Goal: Task Accomplishment & Management: Use online tool/utility

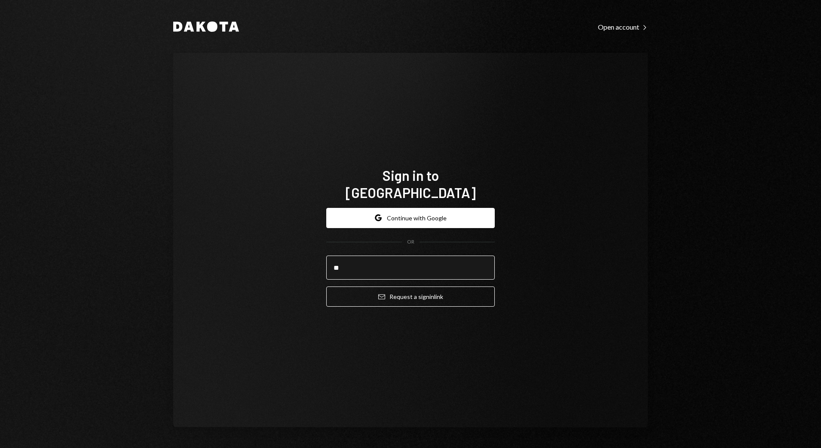
type input "*"
type input "**********"
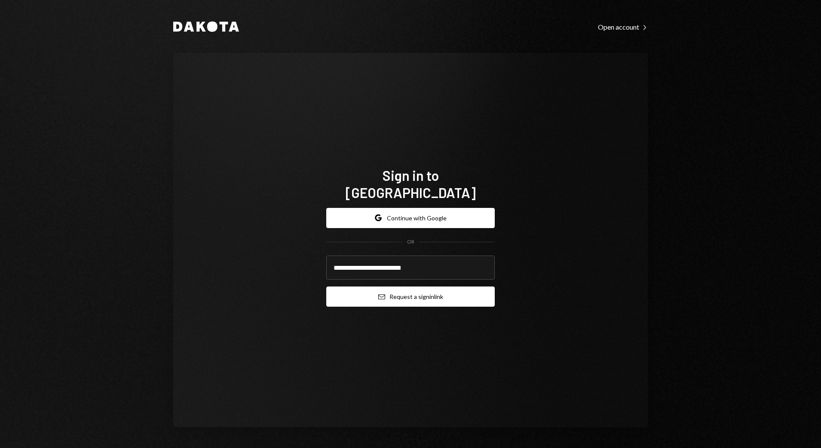
click at [396, 287] on button "Email Request a sign in link" at bounding box center [410, 297] width 168 height 20
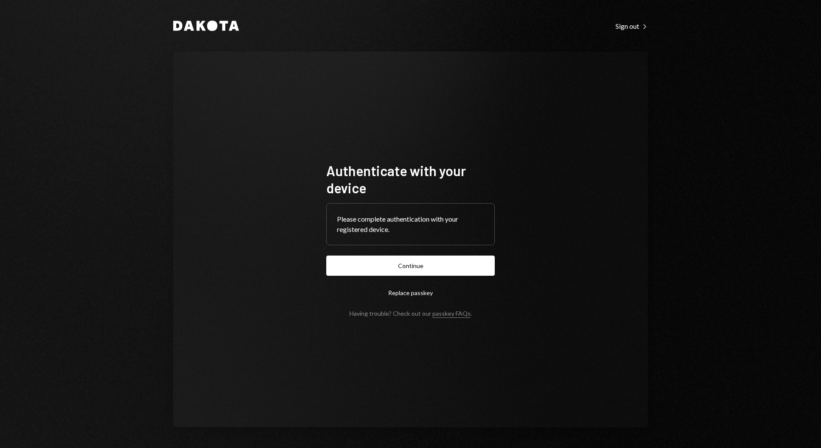
click at [326, 256] on button "Continue" at bounding box center [410, 266] width 168 height 20
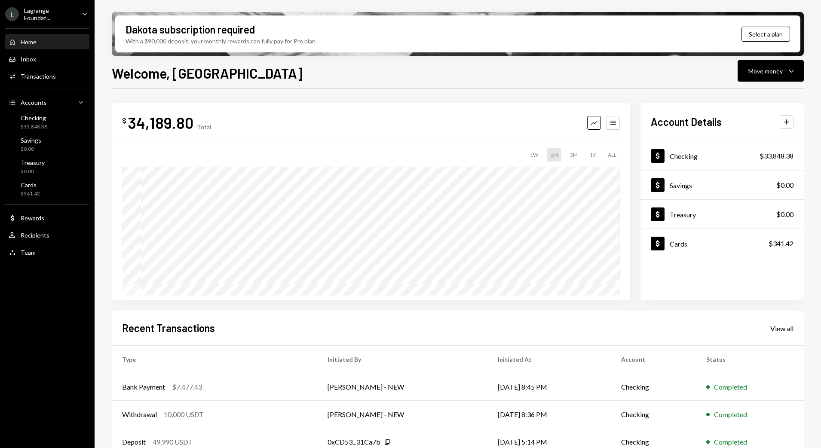
click at [43, 9] on div "Lagrange Foundat..." at bounding box center [49, 14] width 51 height 15
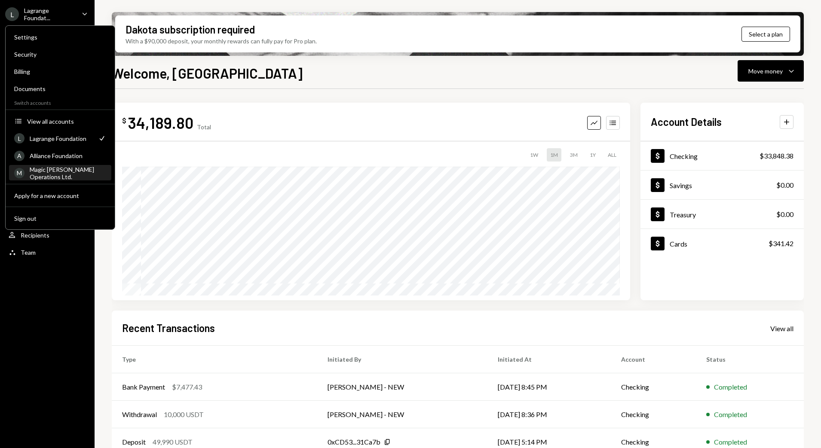
click at [67, 170] on div "Magic [PERSON_NAME] Operations Ltd." at bounding box center [68, 173] width 76 height 15
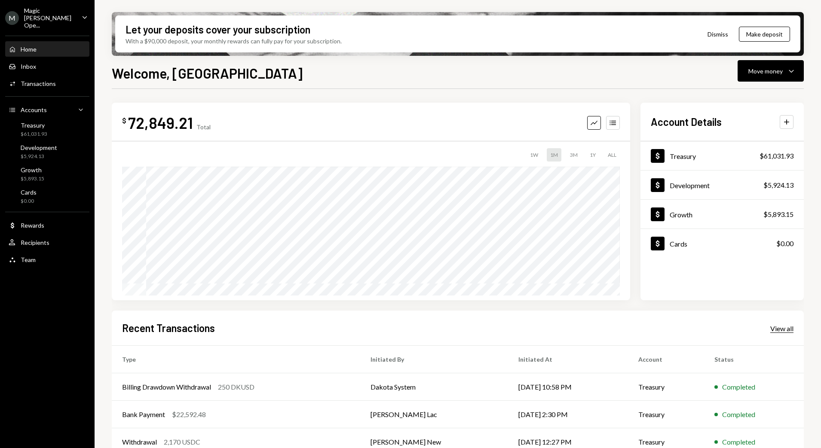
click at [785, 327] on div "View all" at bounding box center [781, 328] width 23 height 9
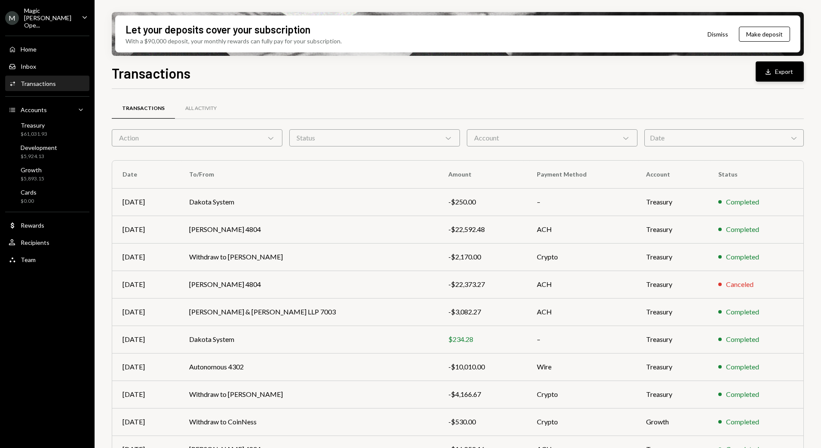
click at [775, 64] on button "Download Export" at bounding box center [779, 71] width 48 height 20
